Goal: Task Accomplishment & Management: Use online tool/utility

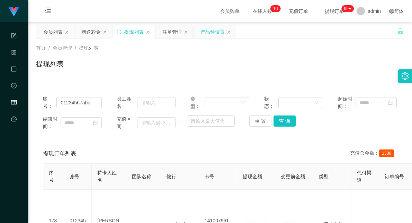
click at [208, 33] on div "产品预设置" at bounding box center [212, 31] width 24 height 13
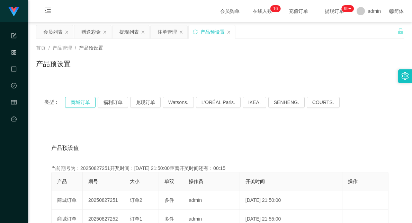
click at [81, 101] on button "商城订单" at bounding box center [80, 102] width 30 height 11
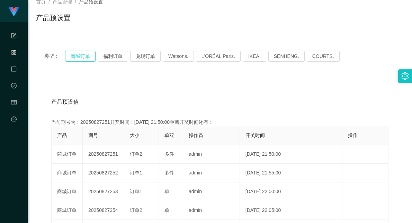
scroll to position [77, 0]
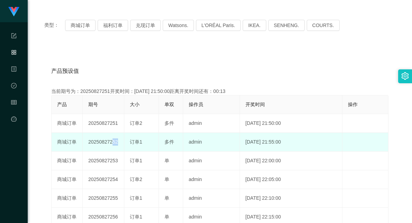
drag, startPoint x: 110, startPoint y: 140, endPoint x: 127, endPoint y: 141, distance: 17.0
click at [127, 141] on tr "商城订单 20250827252 订单1 多件 admin [DATE] 21:55:00 编 辑 限制投注" at bounding box center [220, 142] width 337 height 19
click at [127, 141] on td "订单1" at bounding box center [141, 142] width 35 height 19
drag, startPoint x: 107, startPoint y: 141, endPoint x: 148, endPoint y: 140, distance: 40.9
click at [148, 140] on tr "商城订单 20250827252 订单1 多件 admin [DATE] 21:55:00 编 辑 限制投注" at bounding box center [220, 142] width 337 height 19
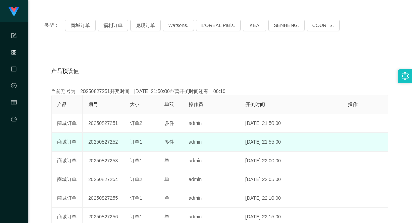
click at [106, 144] on td "20250827252" at bounding box center [104, 142] width 42 height 19
drag, startPoint x: 109, startPoint y: 141, endPoint x: 148, endPoint y: 139, distance: 39.2
click at [148, 139] on tr "商城订单 20250827252 订单1 多件 admin [DATE] 21:55:00 编 辑 限制投注" at bounding box center [220, 142] width 337 height 19
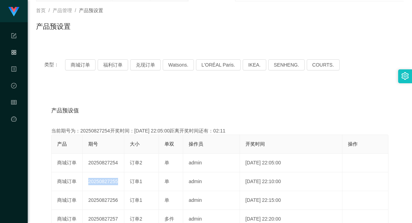
scroll to position [0, 0]
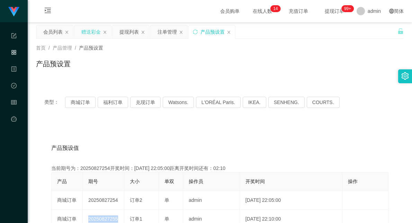
click at [95, 34] on div "赠送彩金" at bounding box center [90, 31] width 19 height 13
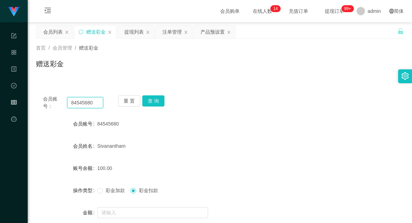
click at [82, 104] on input "84545680" at bounding box center [85, 102] width 36 height 11
click at [152, 103] on button "查 询" at bounding box center [153, 100] width 22 height 11
